Goal: Find specific page/section: Find specific page/section

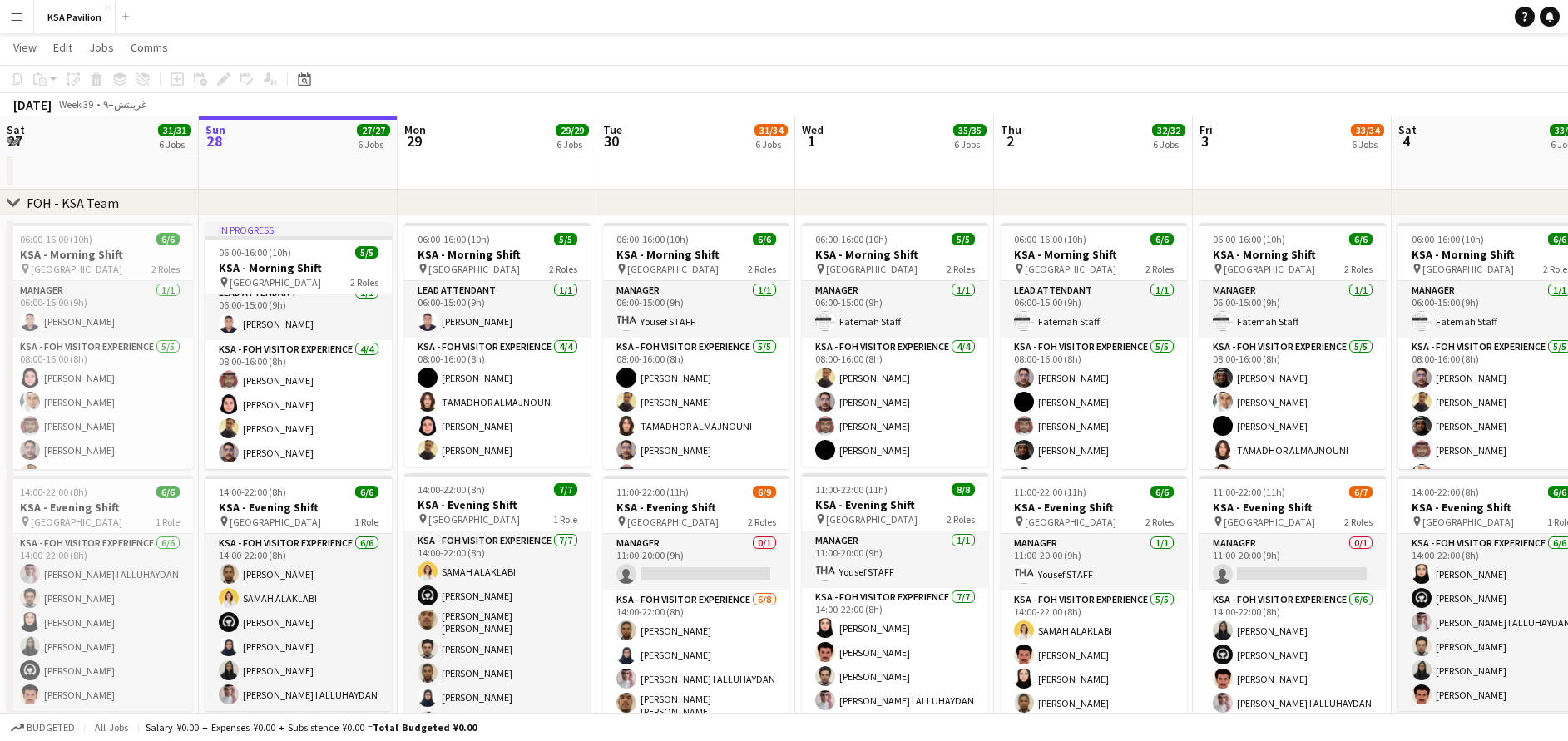
scroll to position [42, 0]
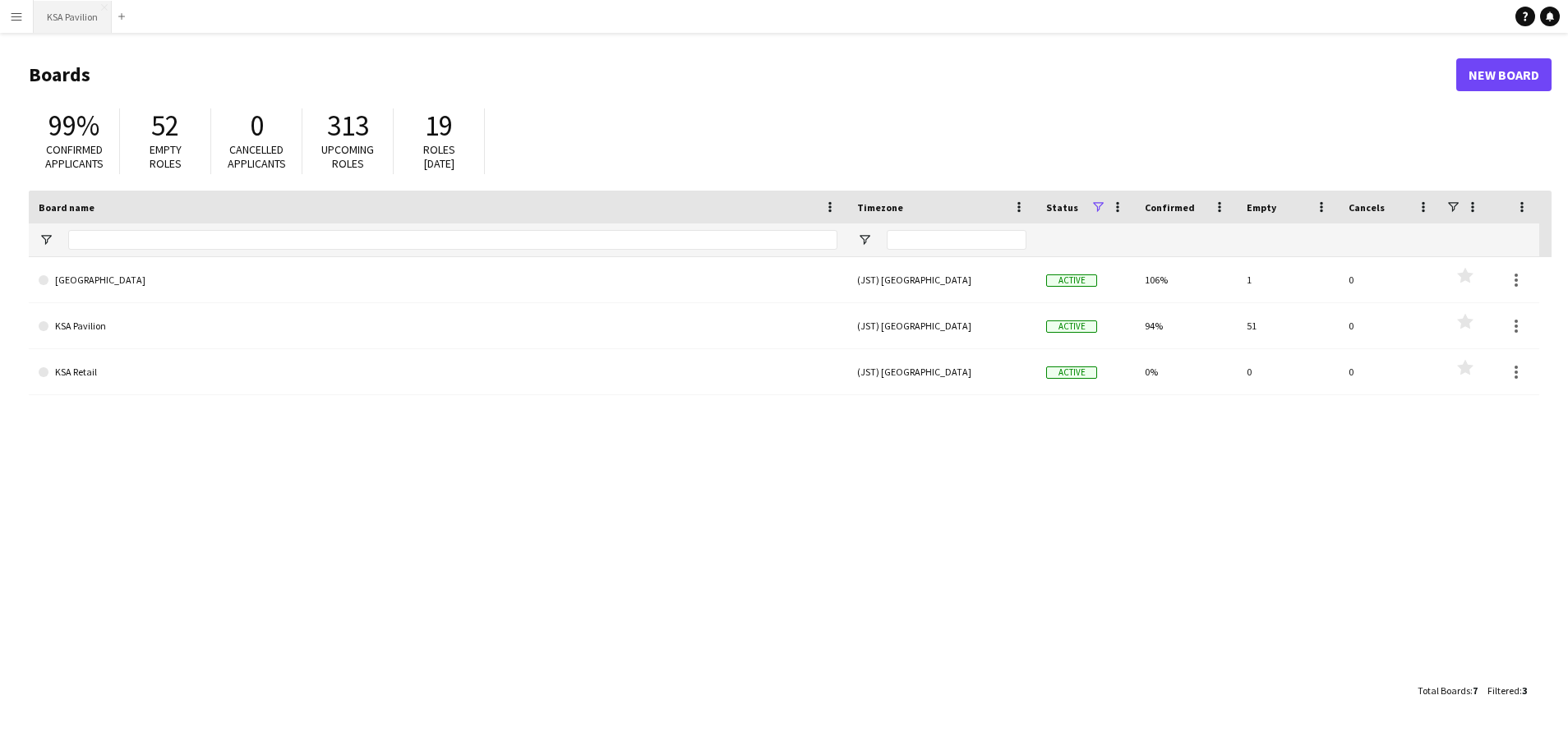
click at [78, 21] on button "KSA Pavilion Close" at bounding box center [72, 17] width 78 height 32
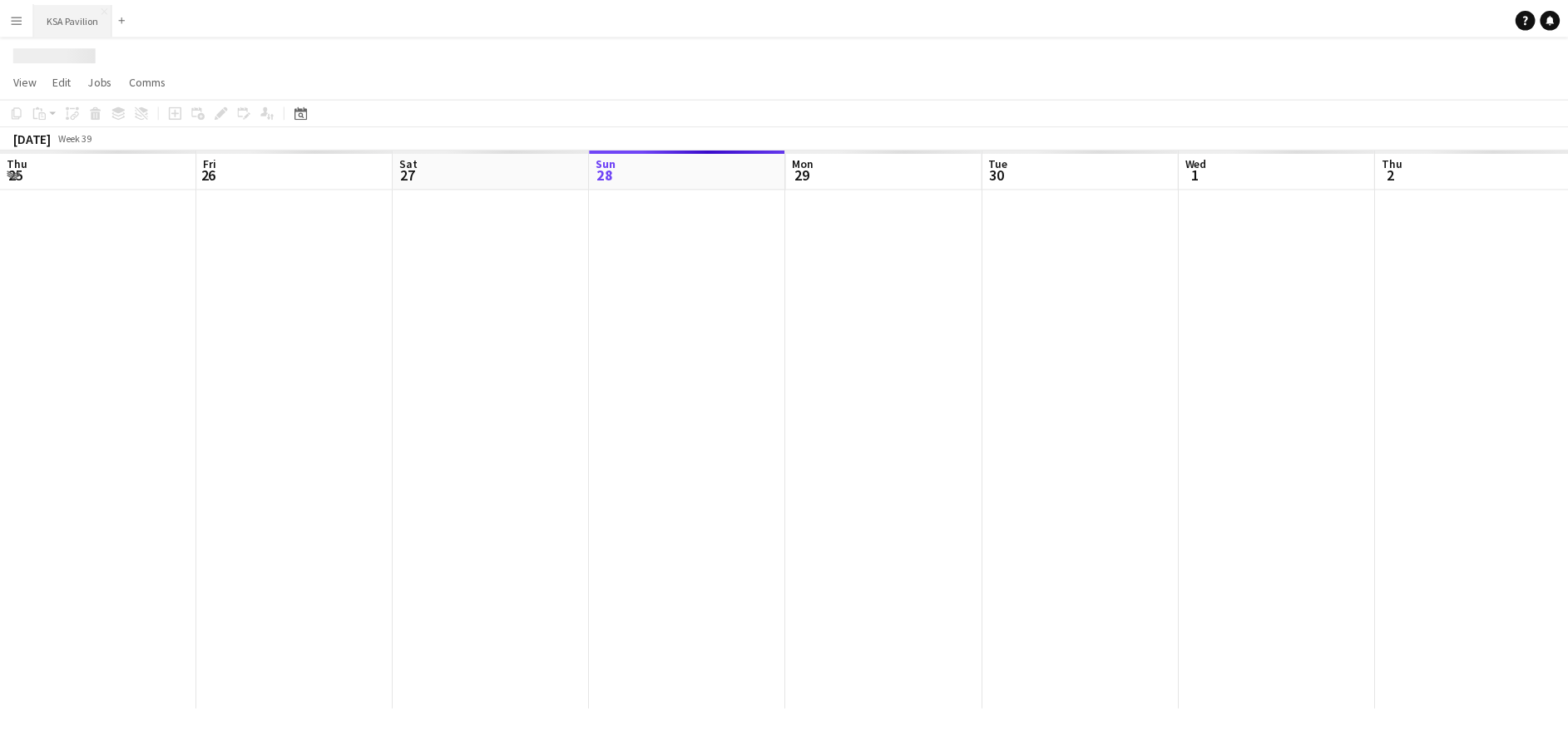
scroll to position [0, 398]
